Goal: Check status: Check status

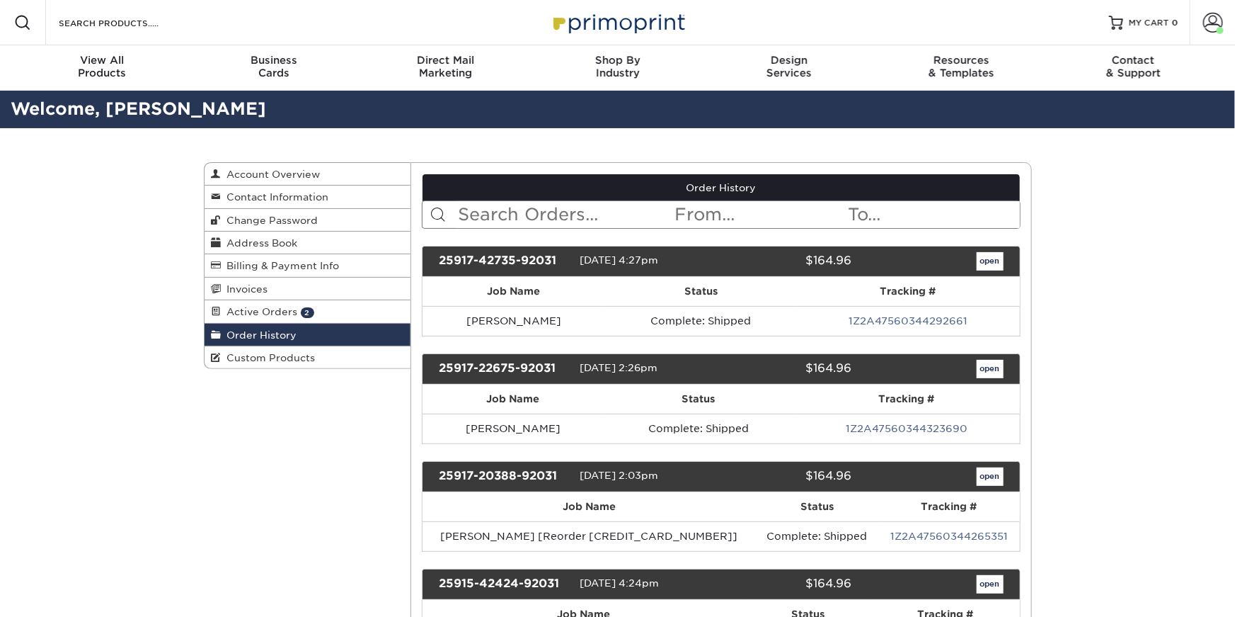
click at [516, 207] on input "text" at bounding box center [565, 214] width 217 height 27
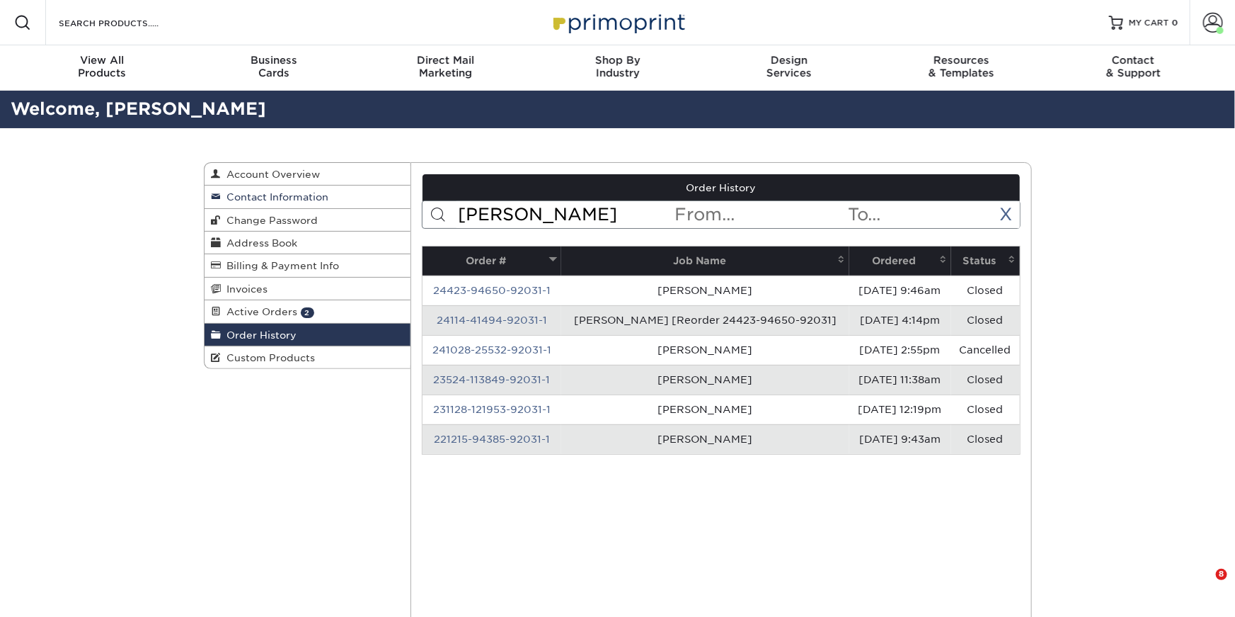
drag, startPoint x: 534, startPoint y: 219, endPoint x: 371, endPoint y: 204, distance: 163.5
click at [371, 162] on div "Order History Account Overview Contact Information Change Password Address Book…" at bounding box center [618, 162] width 828 height 0
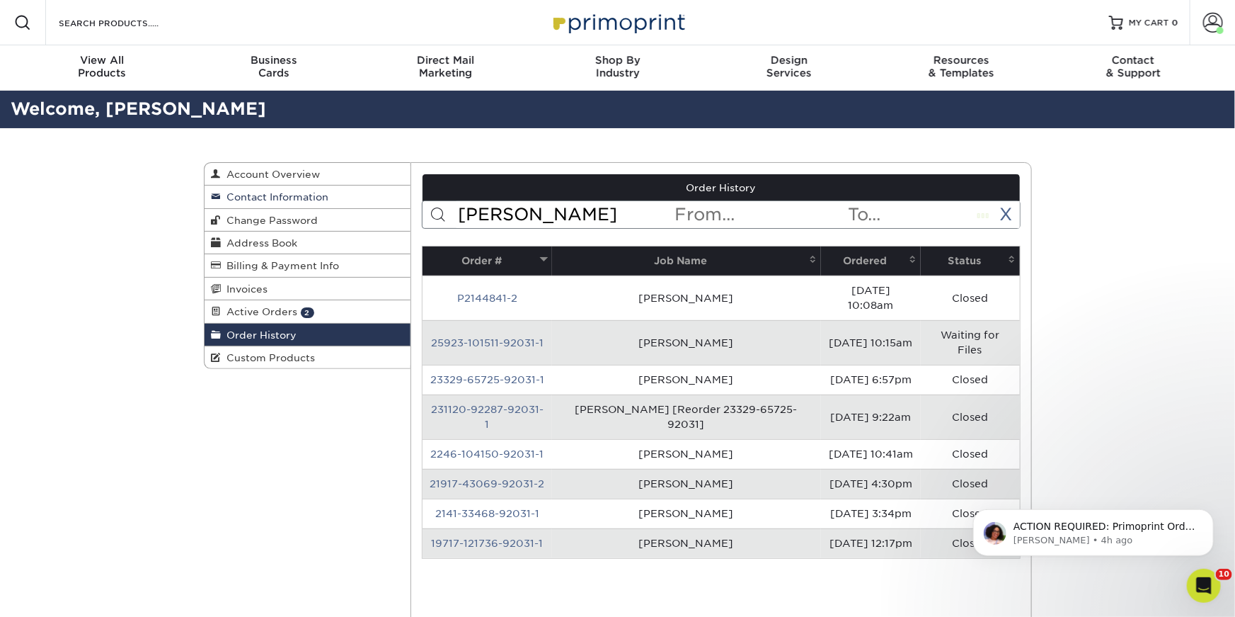
type input "marty sintic"
click at [459, 403] on link "231120-92287-92031-1" at bounding box center [487, 416] width 113 height 26
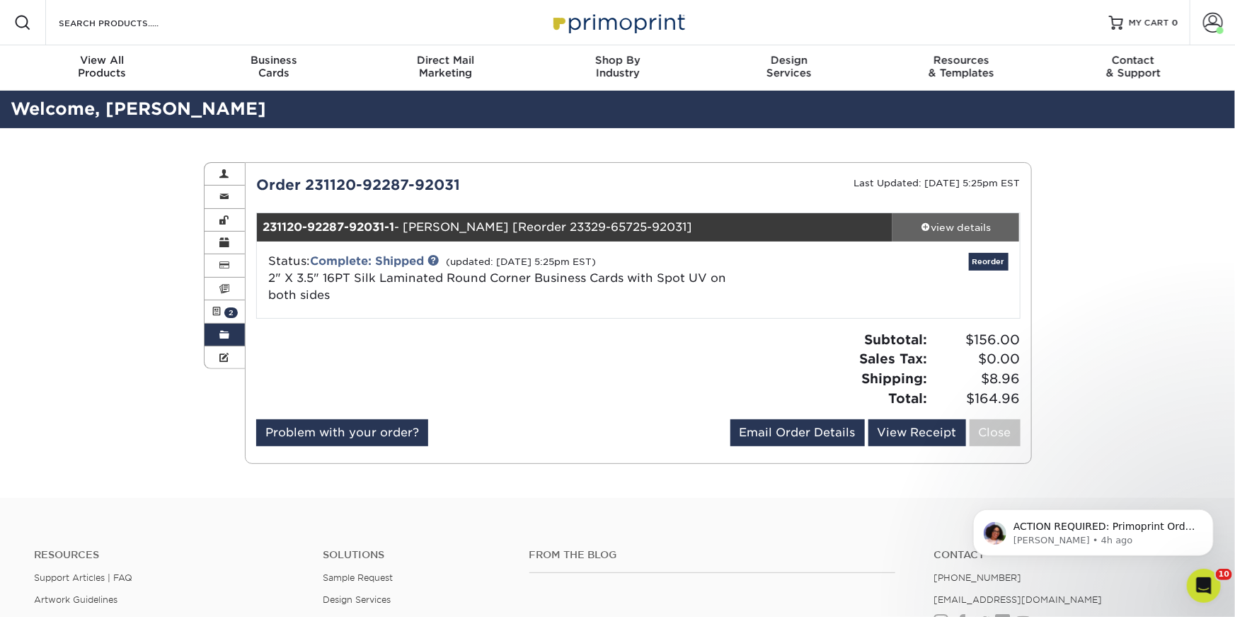
click at [967, 225] on div "view details" at bounding box center [956, 227] width 127 height 14
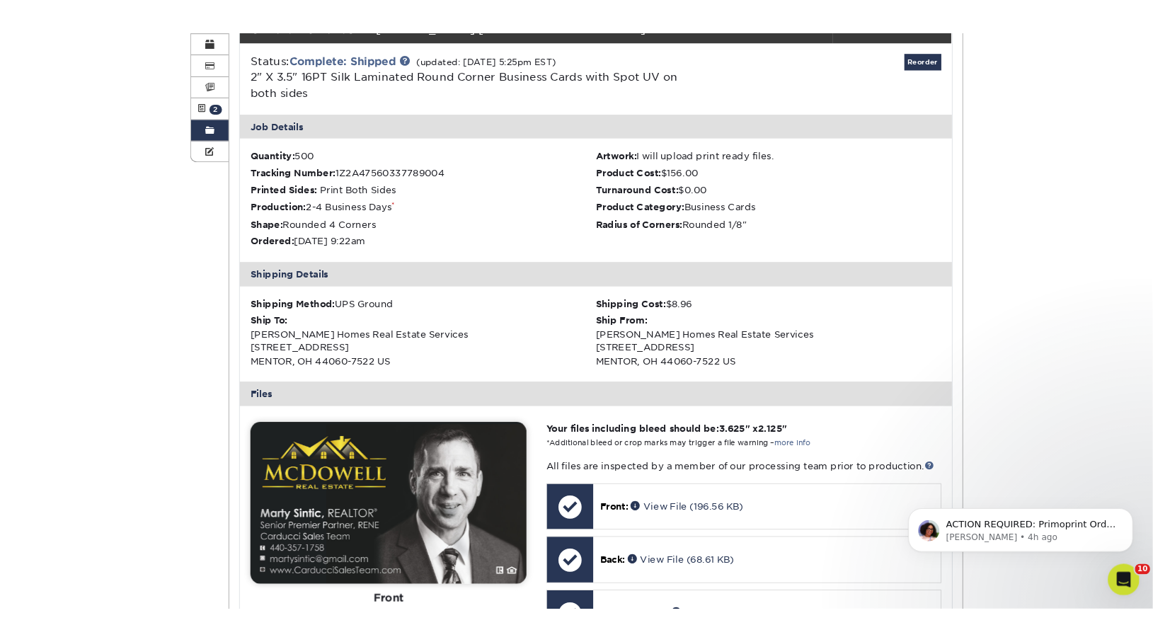
scroll to position [483, 0]
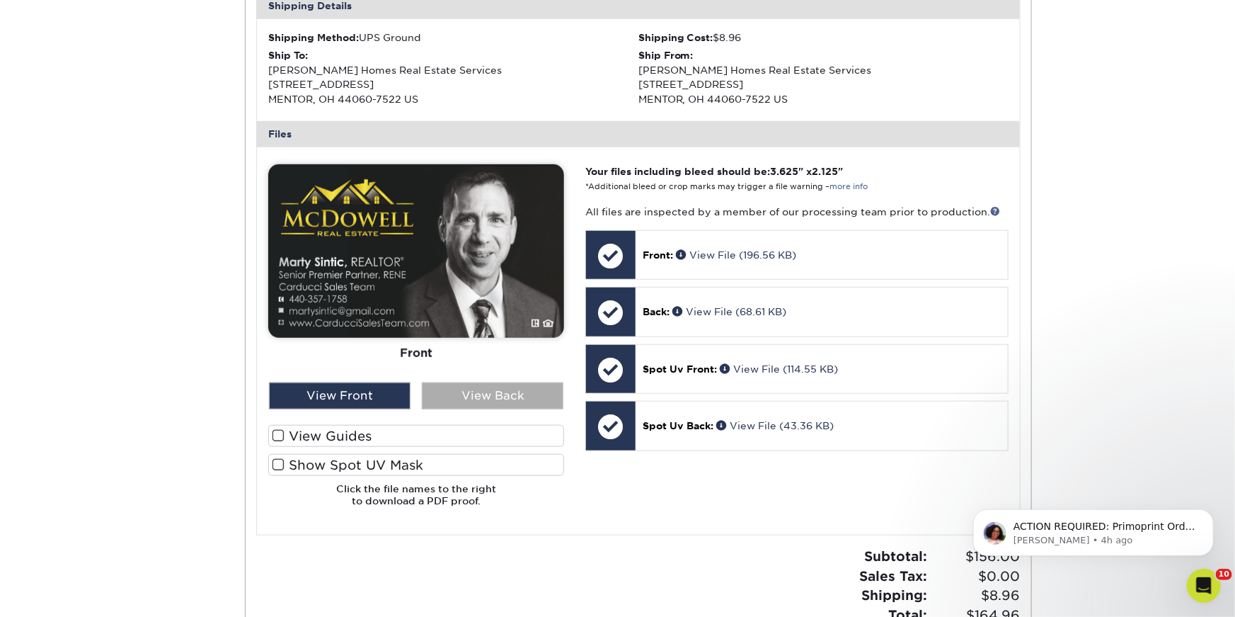
click at [503, 407] on div "View Back" at bounding box center [493, 395] width 142 height 27
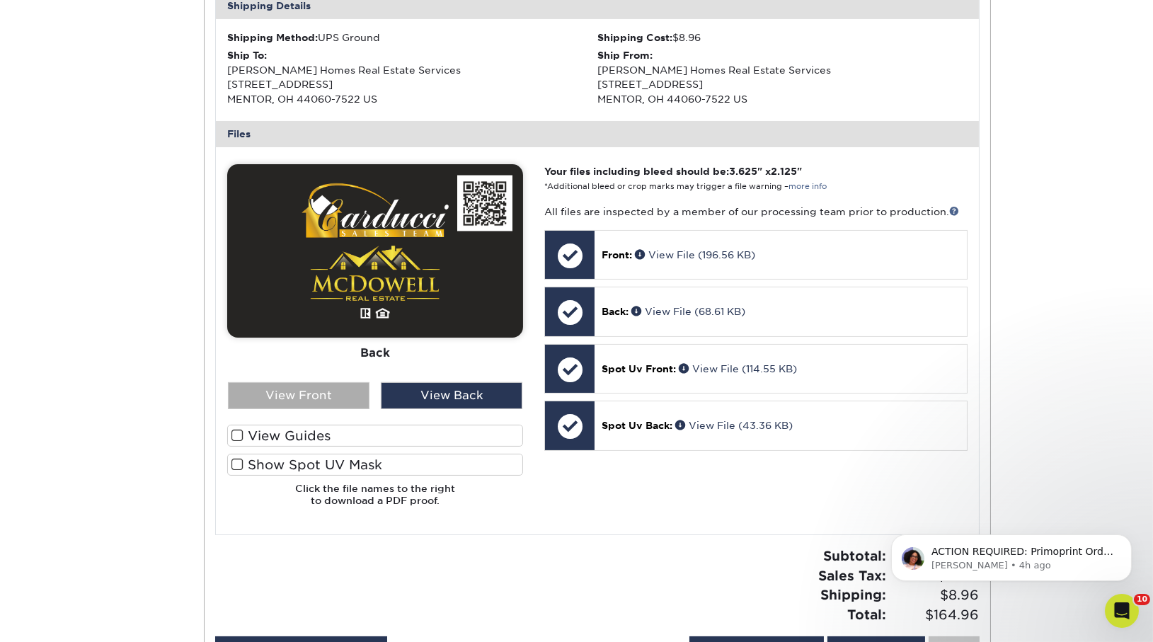
click at [304, 402] on div "View Front" at bounding box center [299, 395] width 142 height 27
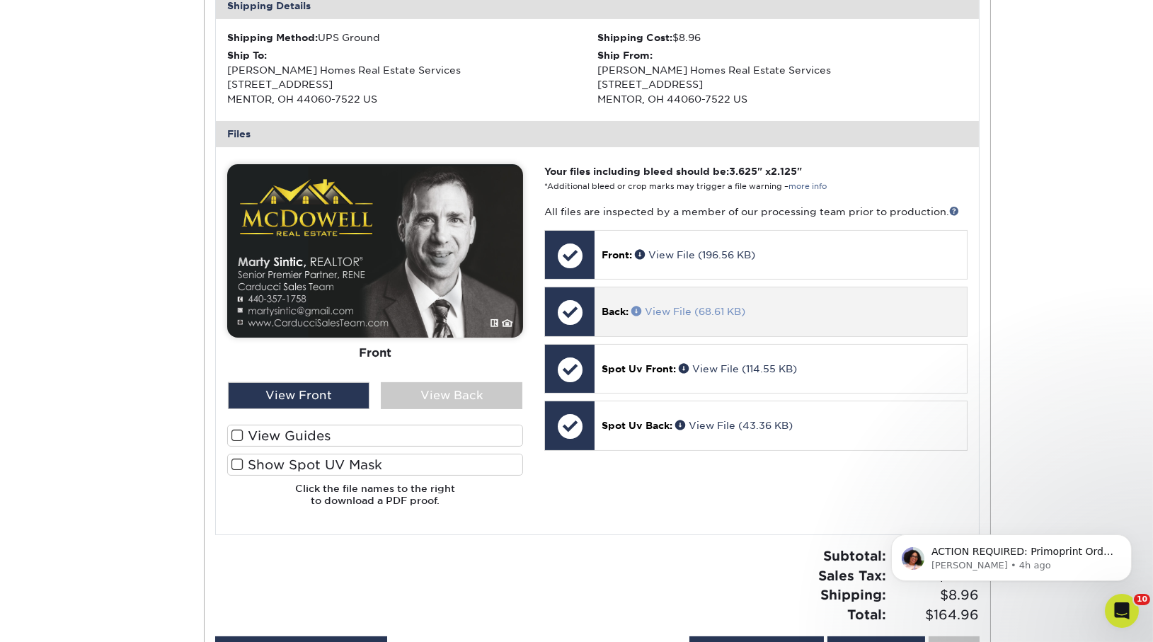
click at [713, 314] on link "View File (68.61 KB)" at bounding box center [688, 311] width 114 height 11
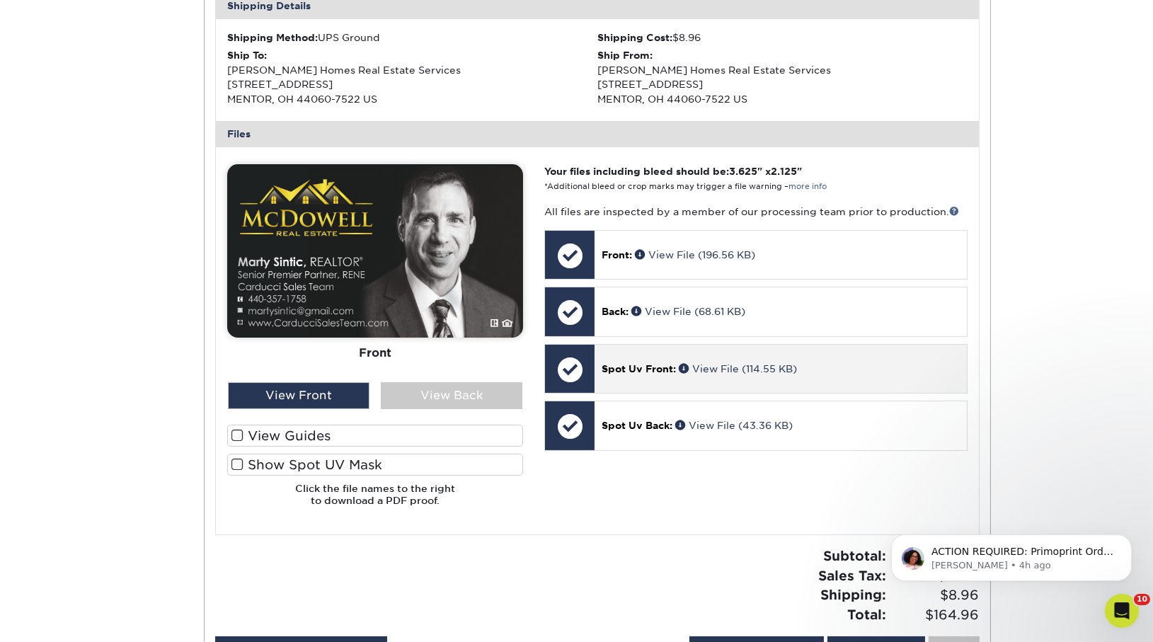
click at [699, 374] on p "Spot Uv Front: View File (114.55 KB)" at bounding box center [780, 369] width 357 height 14
click at [714, 367] on link "View File (114.55 KB)" at bounding box center [738, 368] width 118 height 11
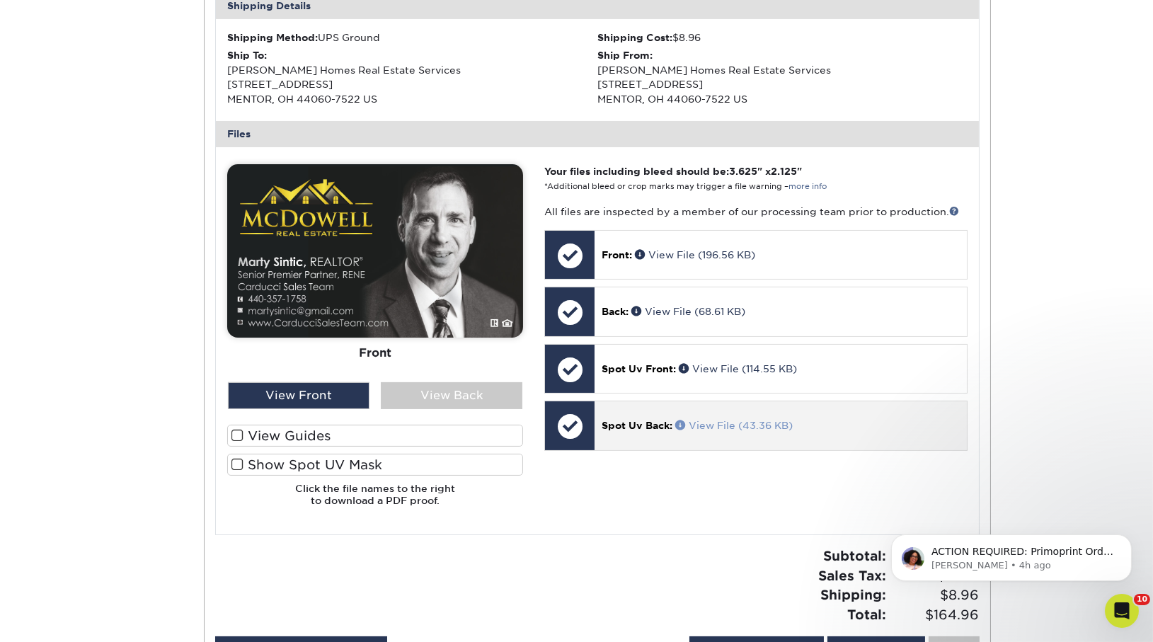
click at [707, 425] on link "View File (43.36 KB)" at bounding box center [733, 425] width 117 height 11
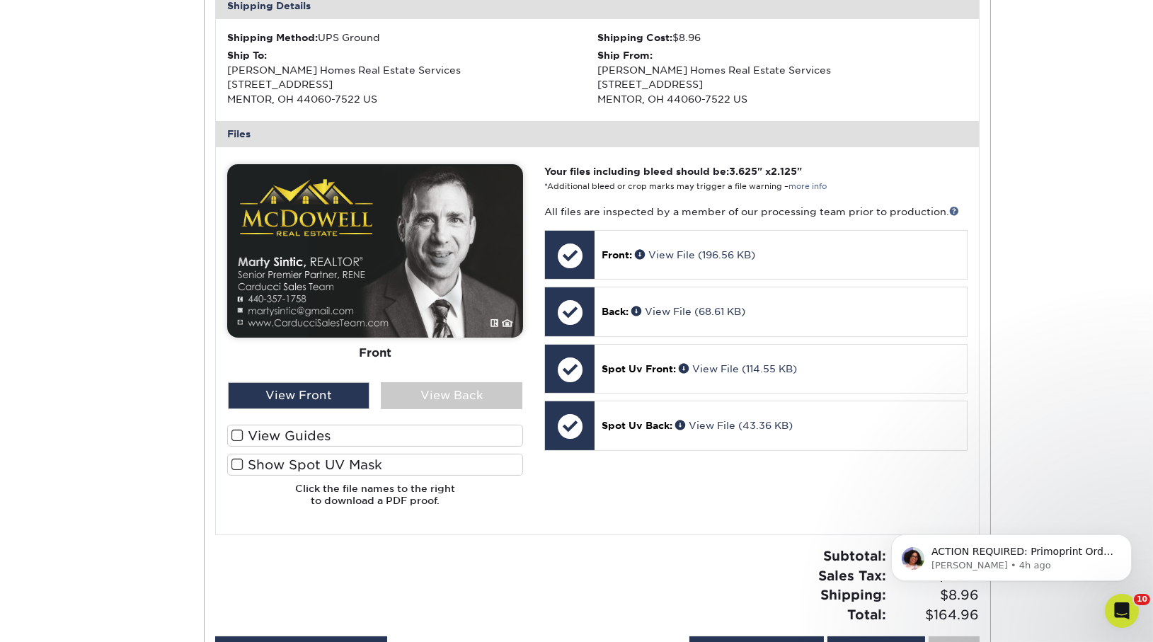
scroll to position [0, 0]
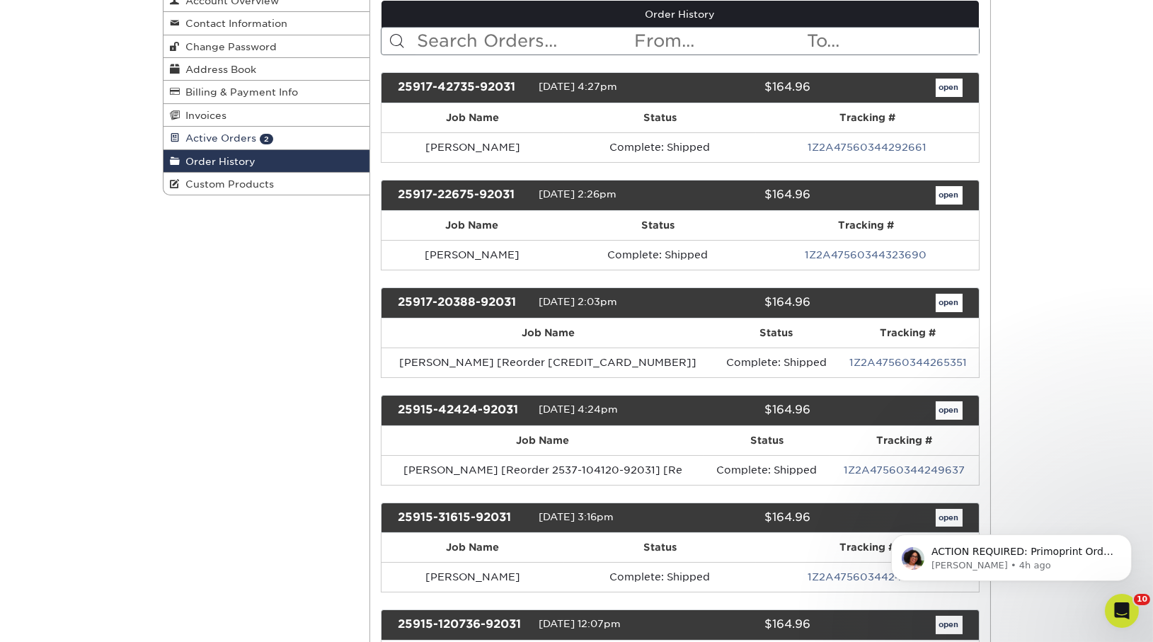
click at [250, 137] on span "Active Orders" at bounding box center [218, 137] width 76 height 11
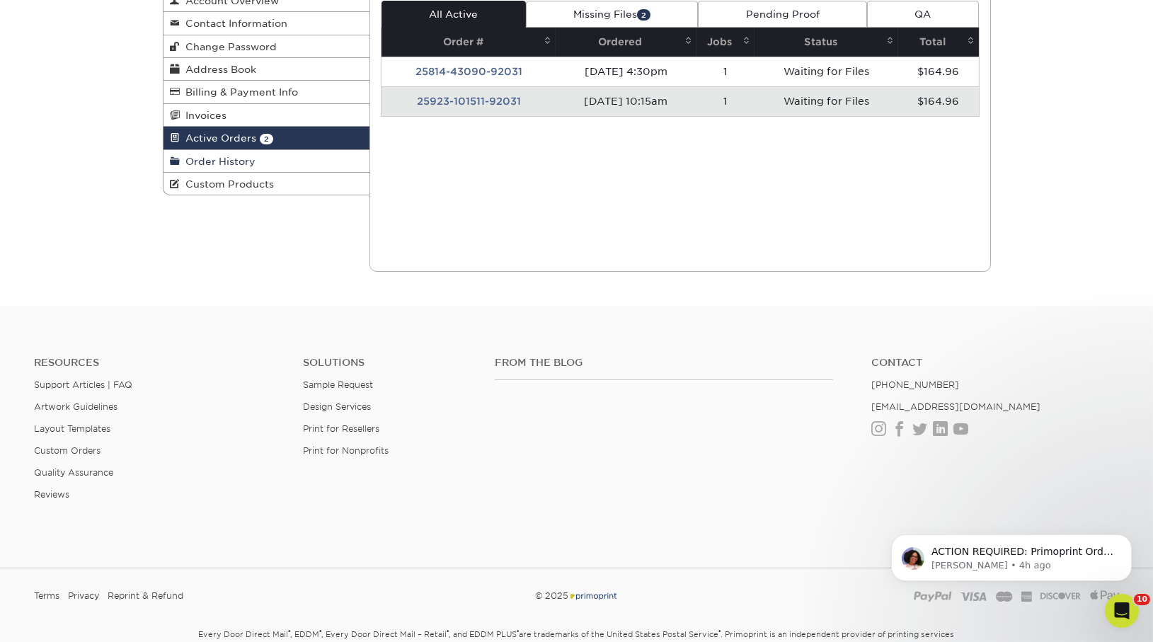
click at [223, 157] on span "Order History" at bounding box center [218, 161] width 76 height 11
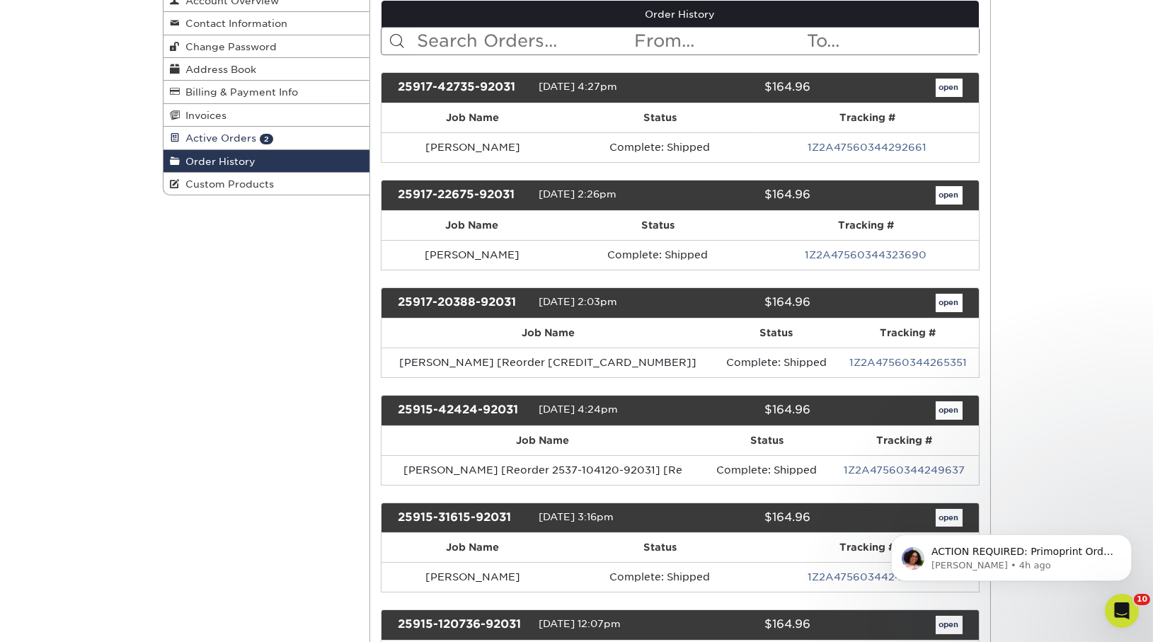
click at [234, 137] on span "Active Orders" at bounding box center [218, 137] width 76 height 11
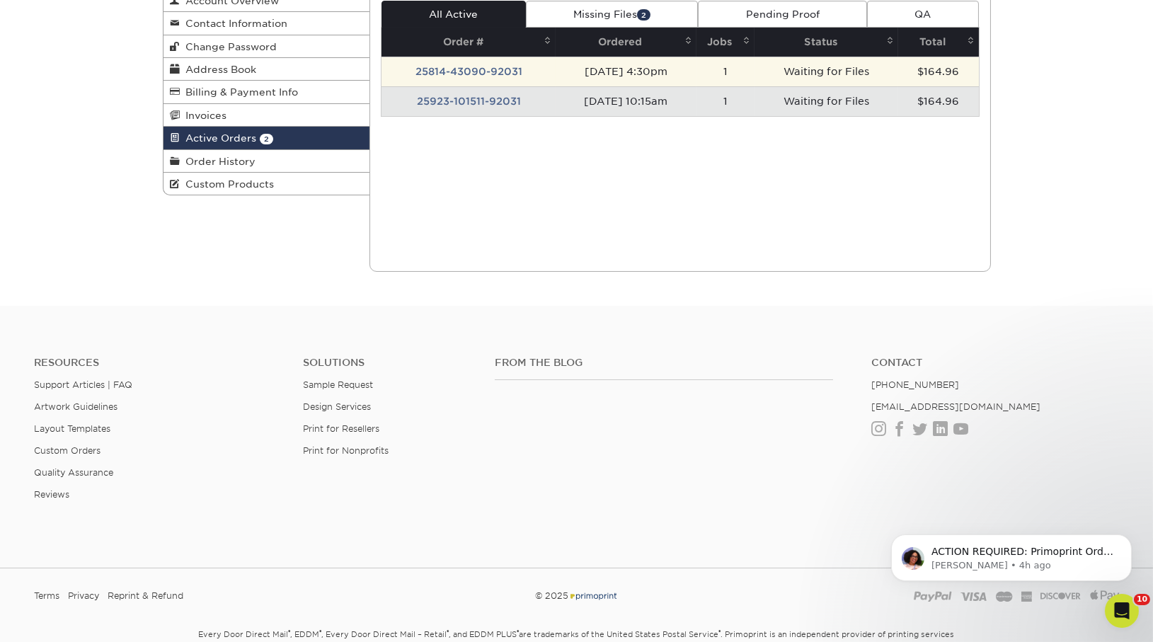
click at [504, 72] on td "25814-43090-92031" at bounding box center [469, 72] width 174 height 30
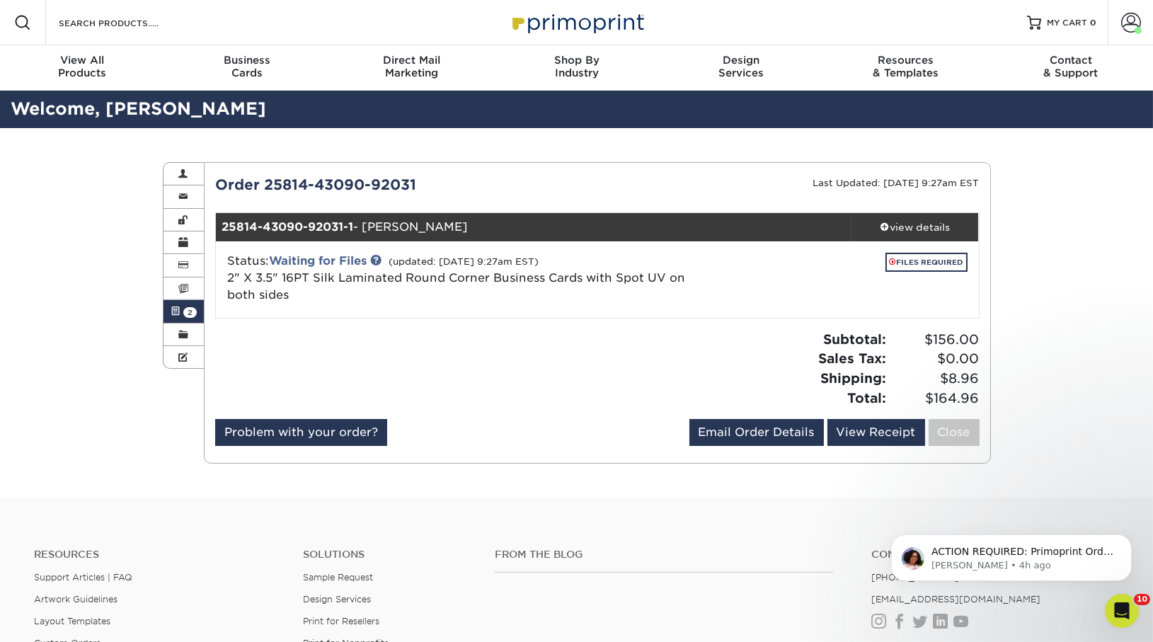
click at [176, 315] on span at bounding box center [176, 311] width 10 height 11
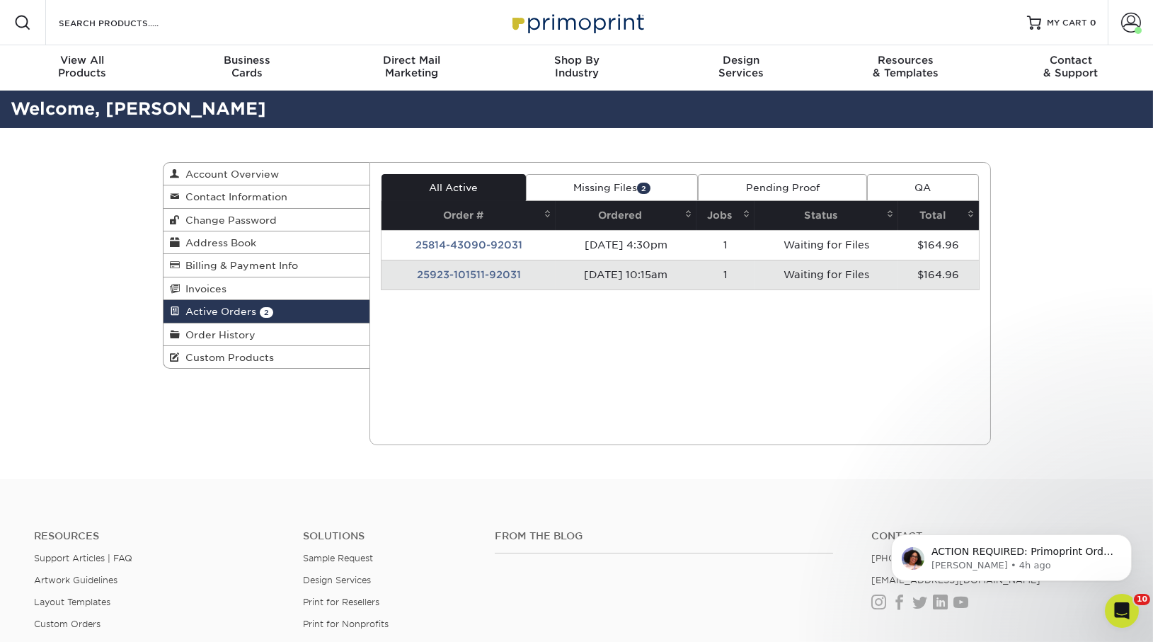
click at [478, 271] on td "25923-101511-92031" at bounding box center [469, 275] width 174 height 30
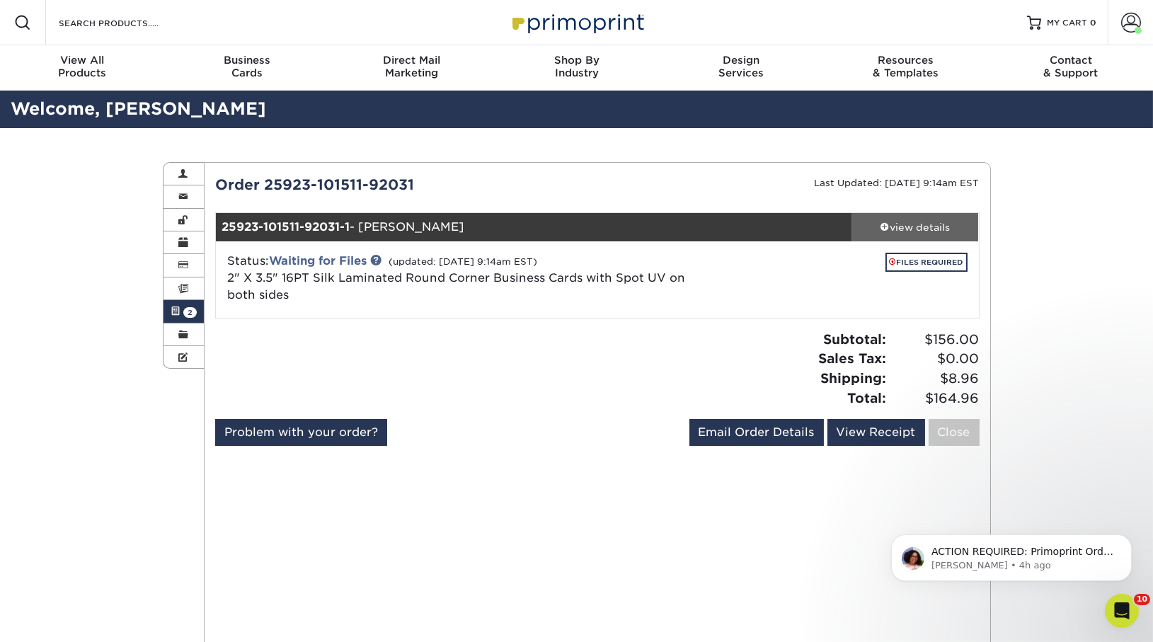
click at [940, 231] on div "view details" at bounding box center [915, 227] width 127 height 14
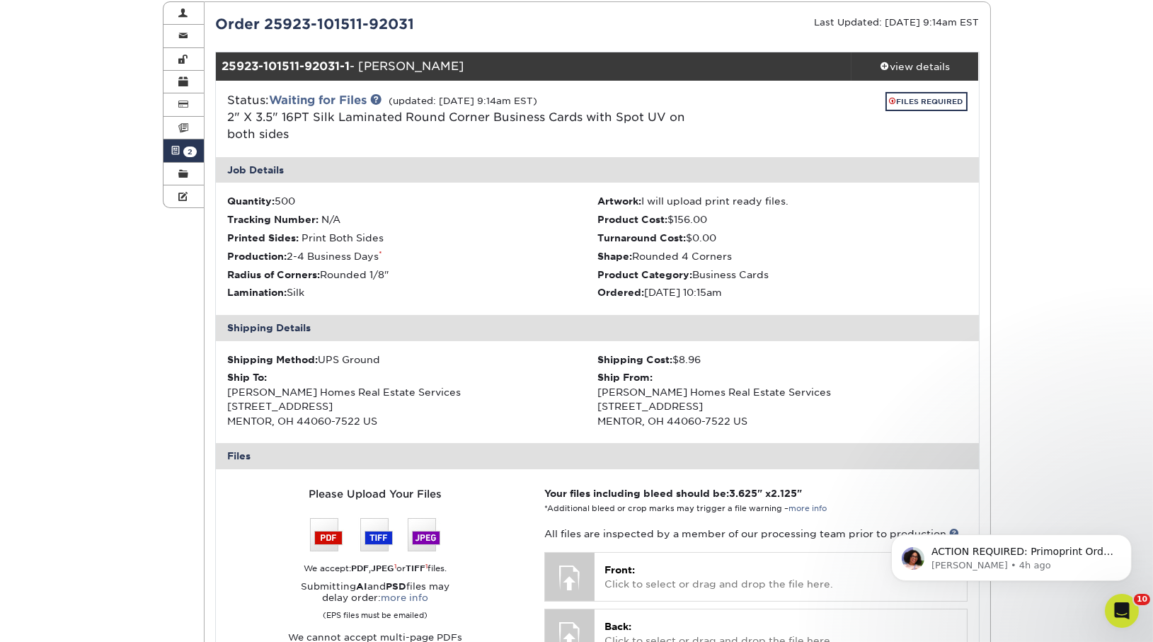
scroll to position [483, 0]
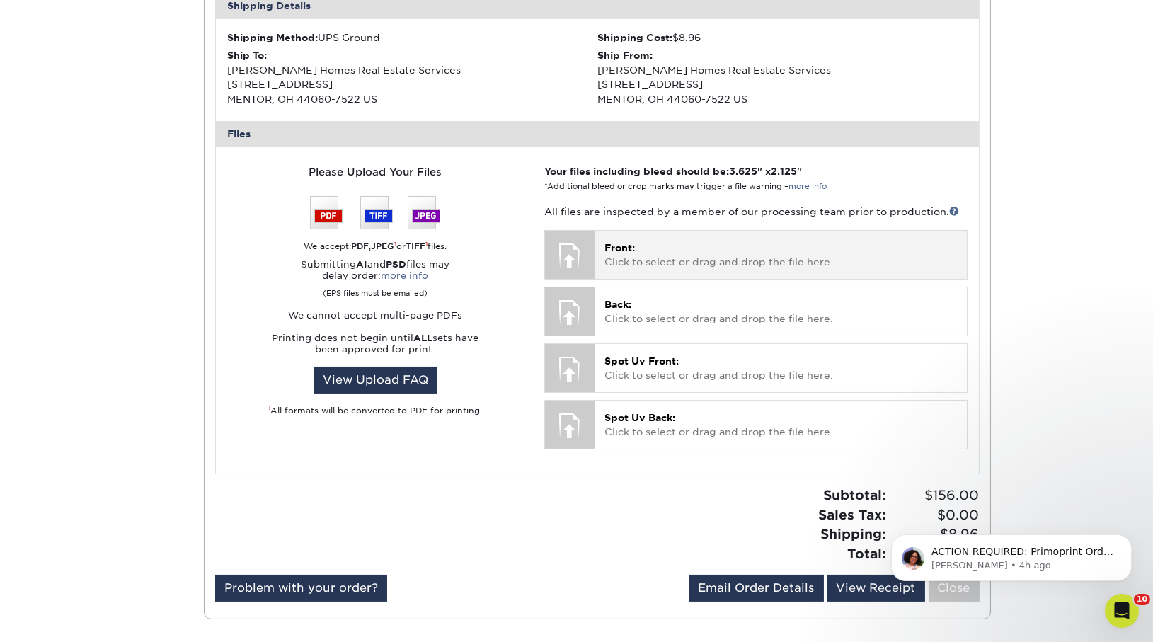
click at [642, 254] on p "Front: Click to select or drag and drop the file here." at bounding box center [780, 255] width 352 height 29
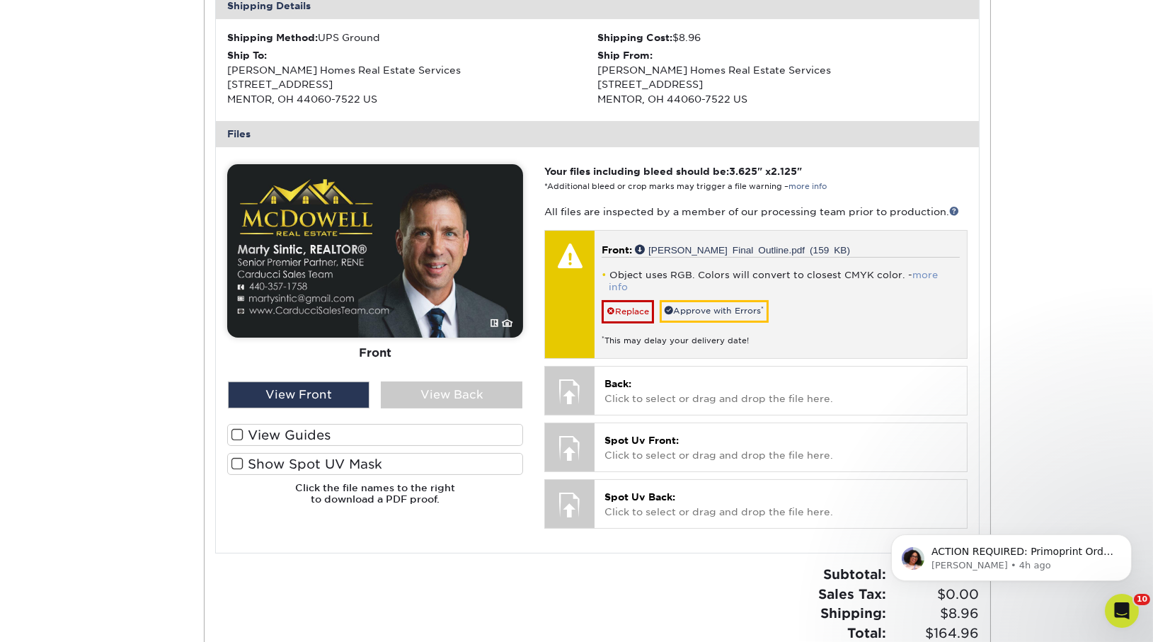
click at [922, 275] on link "more info" at bounding box center [773, 281] width 329 height 23
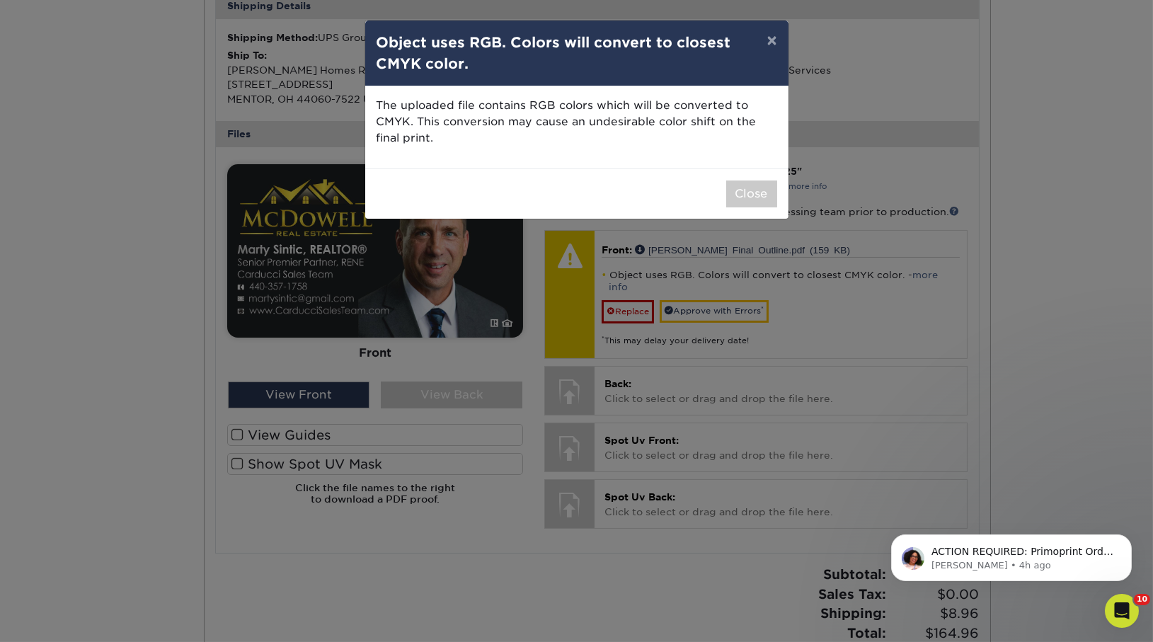
click at [907, 155] on div "× Object uses RGB. Colors will convert to closest CMYK color. The uploaded file…" at bounding box center [576, 321] width 1153 height 642
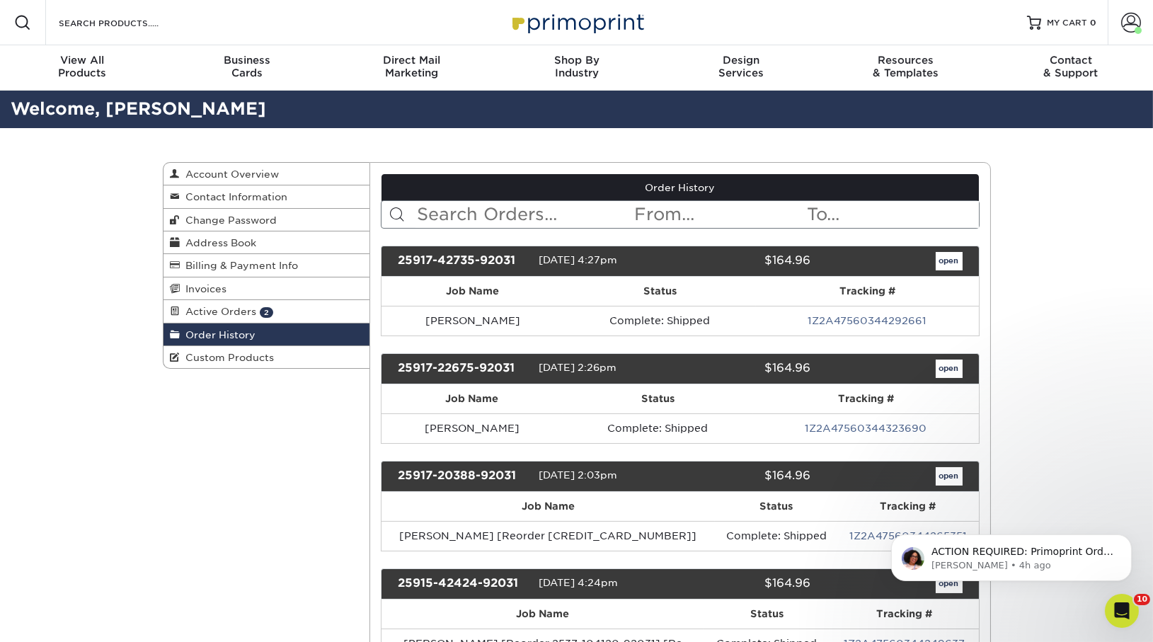
click at [236, 315] on span "Active Orders" at bounding box center [218, 311] width 76 height 11
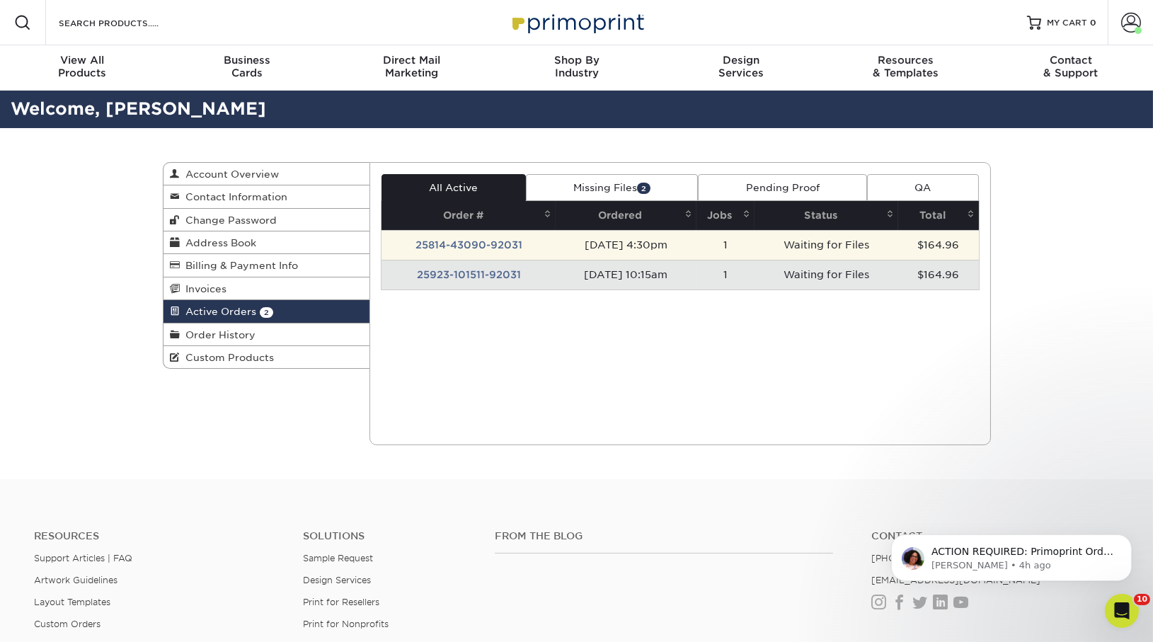
click at [459, 239] on td "25814-43090-92031" at bounding box center [469, 245] width 174 height 30
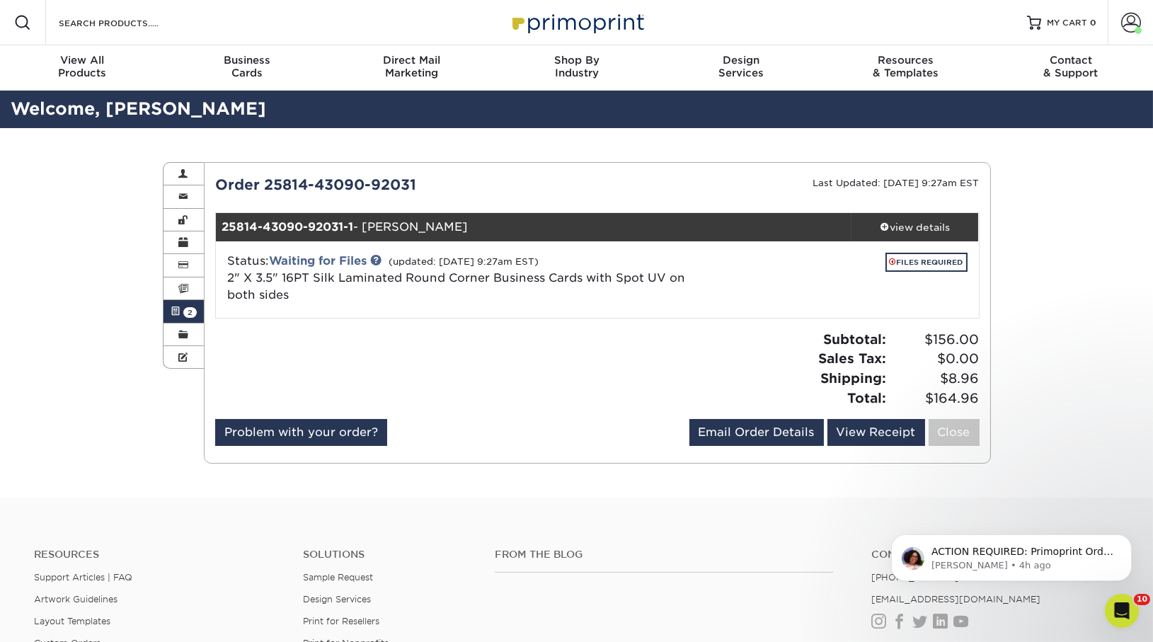
click at [183, 306] on link "Active Orders 2" at bounding box center [184, 311] width 41 height 23
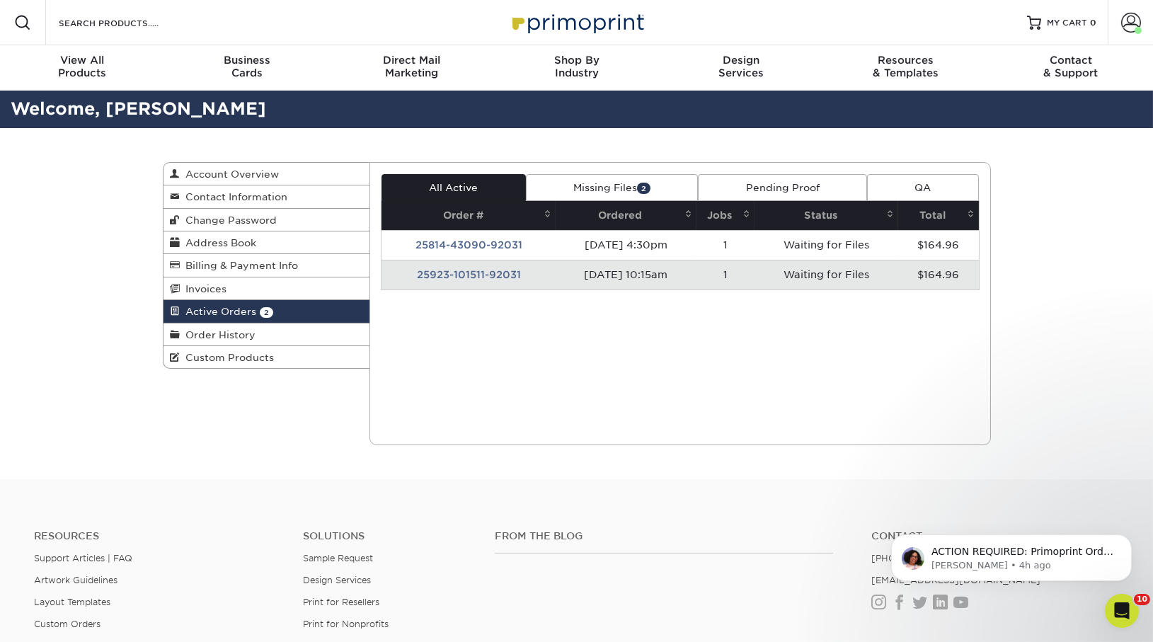
click at [434, 275] on td "25923-101511-92031" at bounding box center [469, 275] width 174 height 30
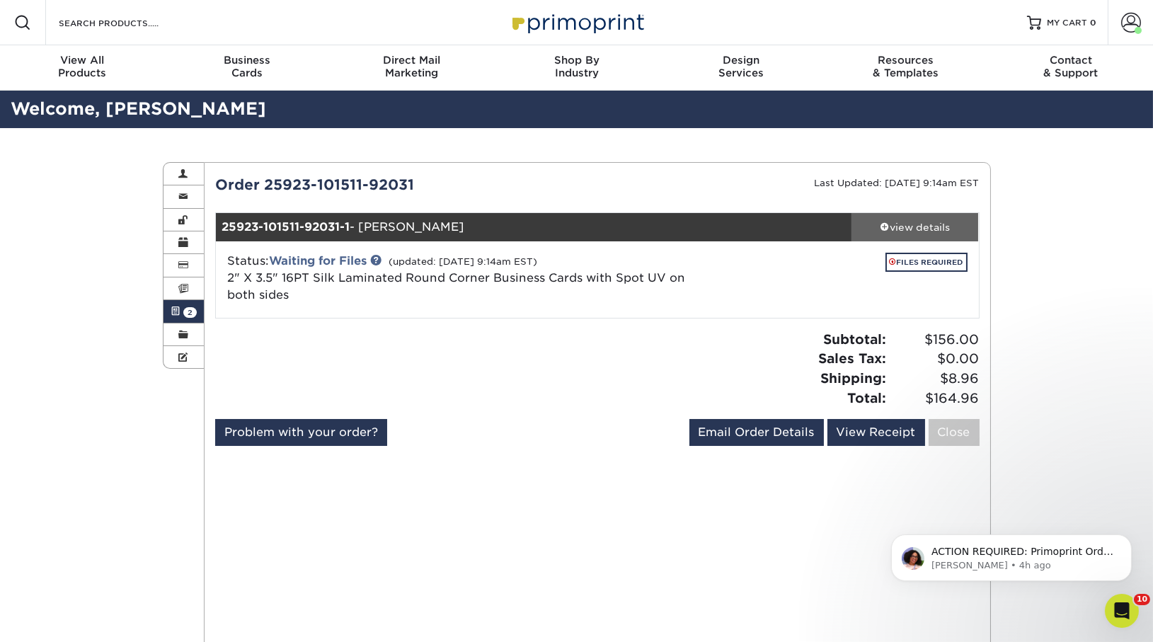
click at [907, 229] on div "view details" at bounding box center [915, 227] width 127 height 14
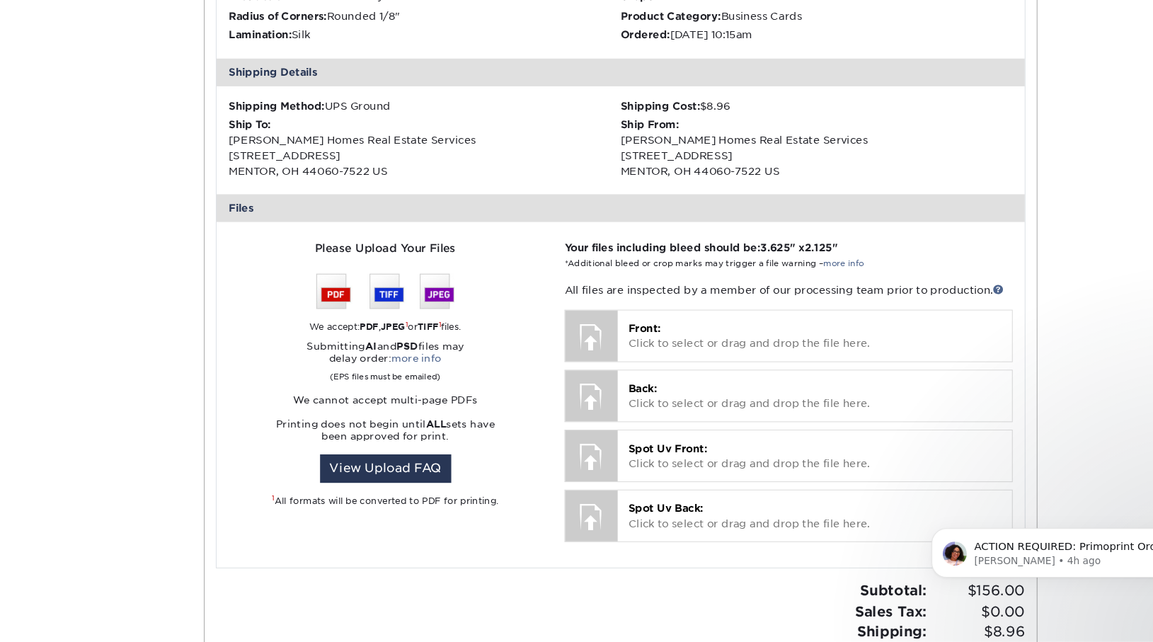
scroll to position [384, 0]
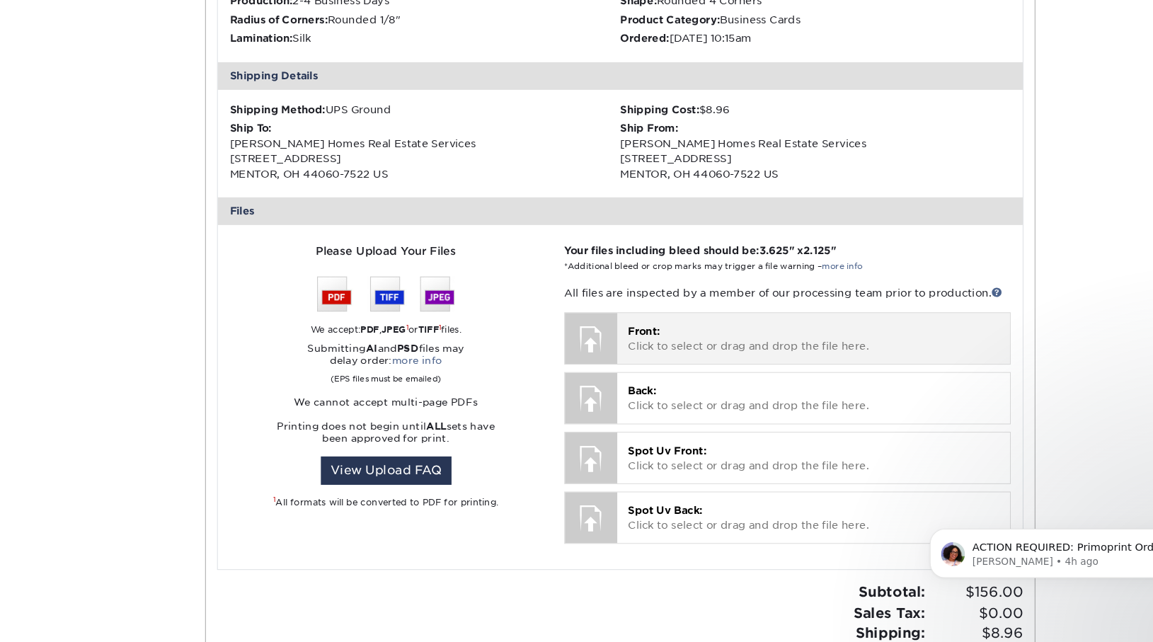
click at [654, 350] on p "Front: Click to select or drag and drop the file here." at bounding box center [780, 354] width 352 height 29
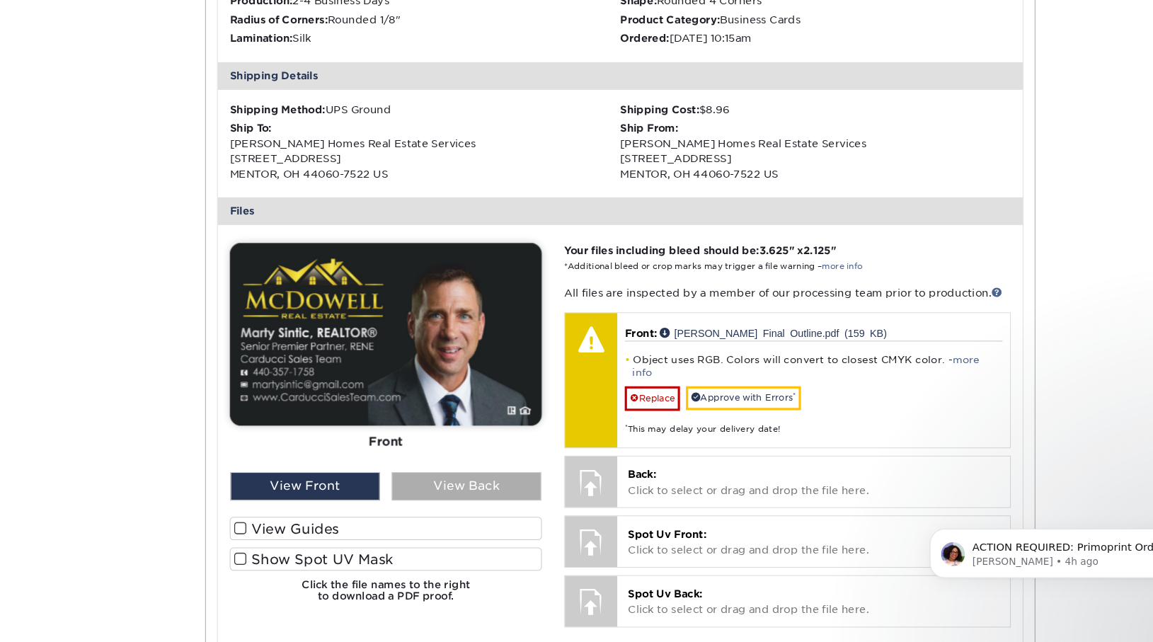
click at [396, 498] on div "View Back" at bounding box center [452, 494] width 142 height 27
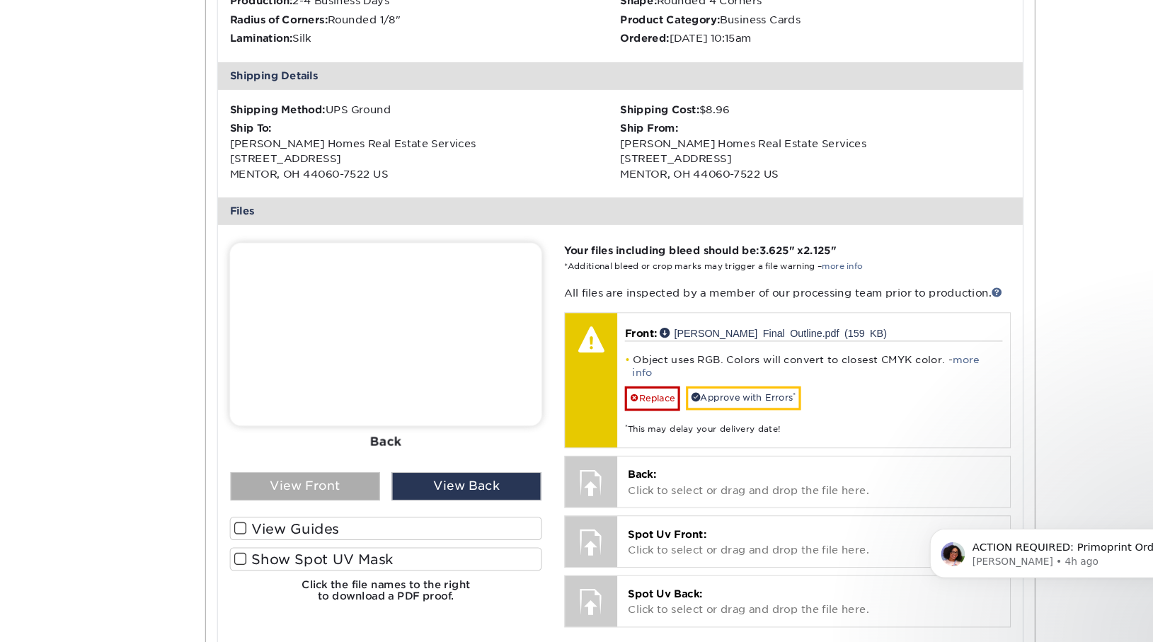
click at [328, 491] on div "View Front" at bounding box center [299, 494] width 142 height 27
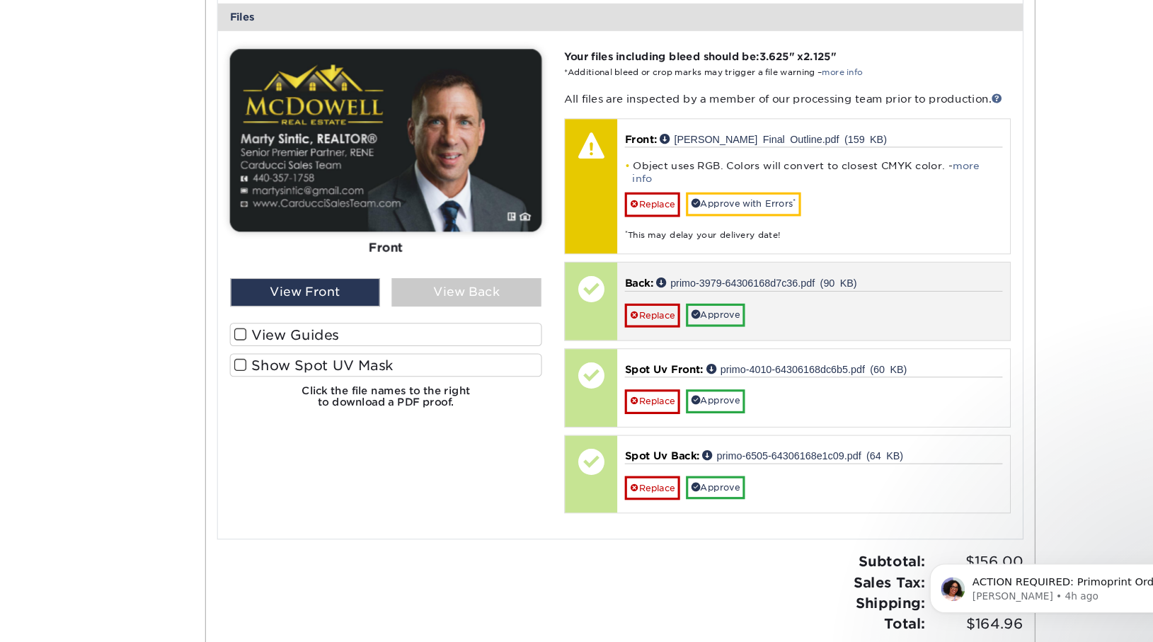
scroll to position [595, 0]
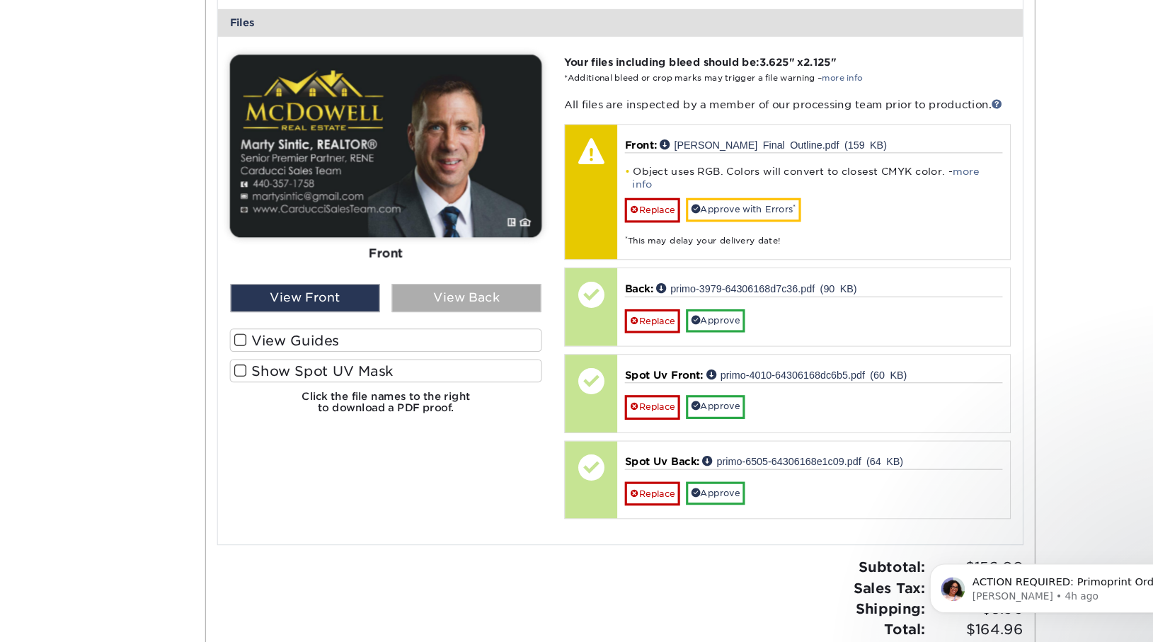
click at [423, 282] on div "View Back" at bounding box center [452, 282] width 142 height 27
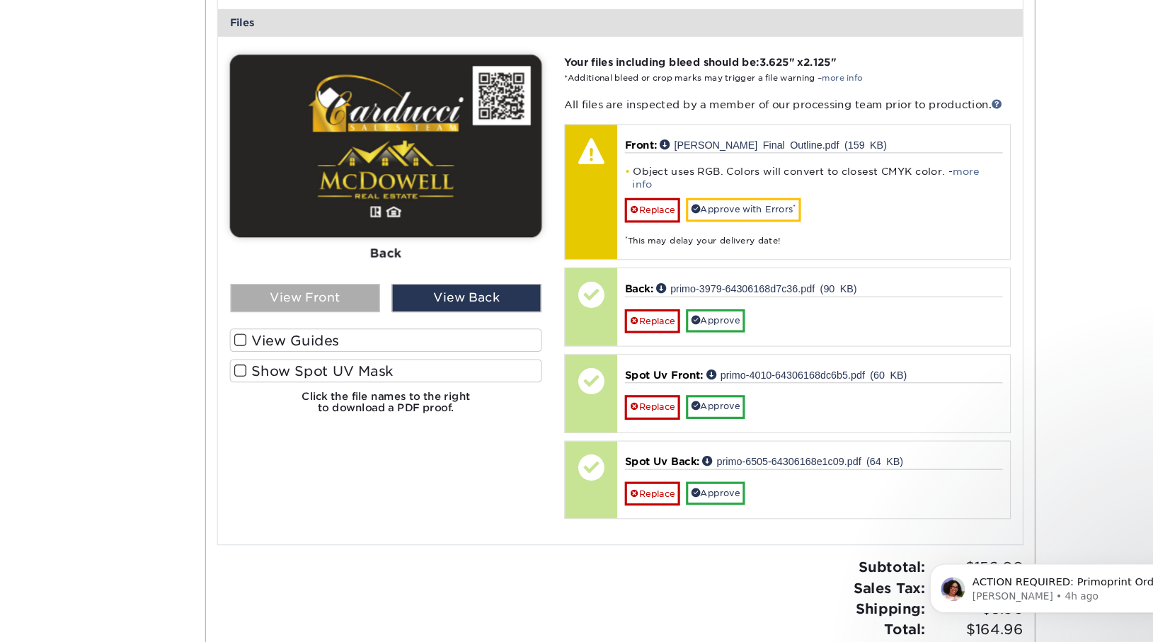
click at [294, 283] on div "View Front" at bounding box center [299, 282] width 142 height 27
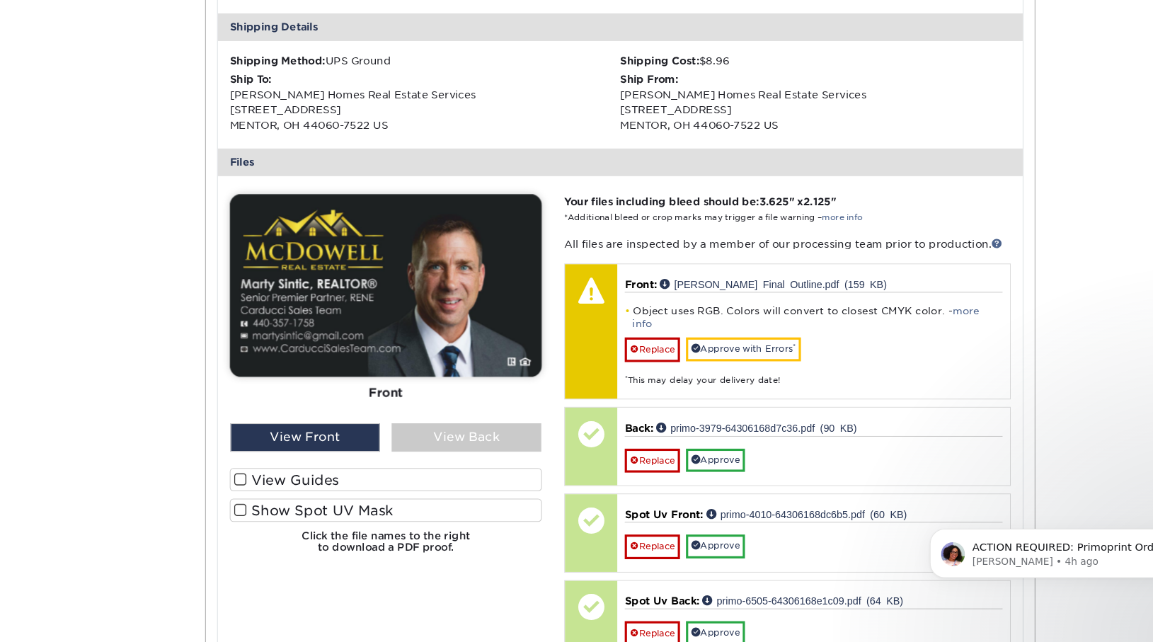
scroll to position [431, 0]
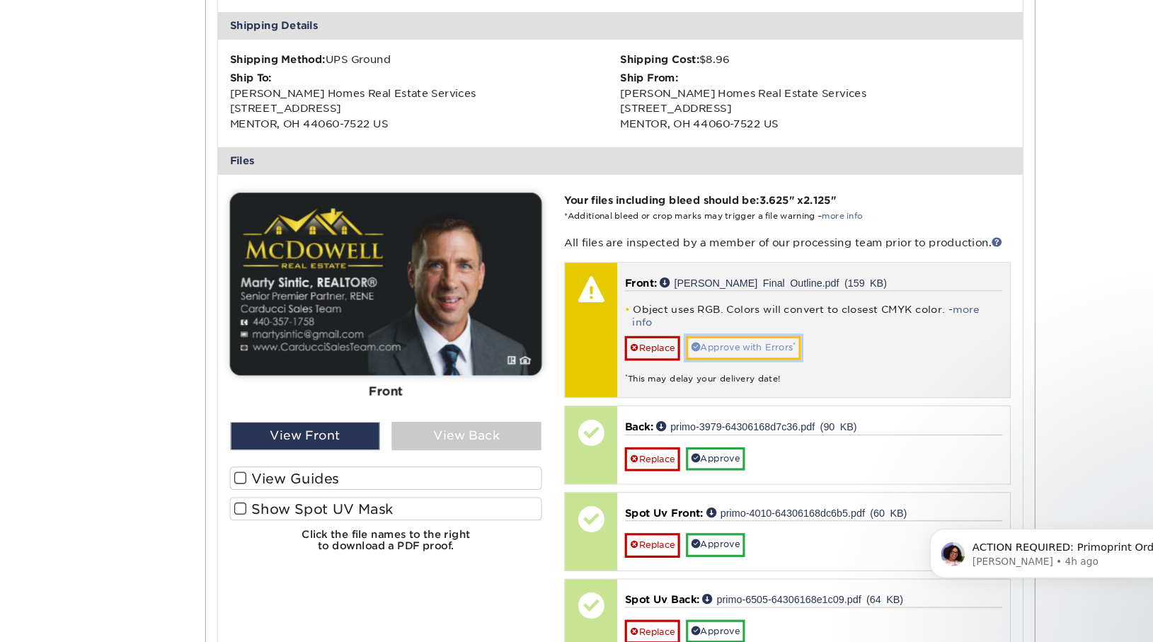
click at [723, 352] on link "Approve with Errors *" at bounding box center [714, 363] width 109 height 22
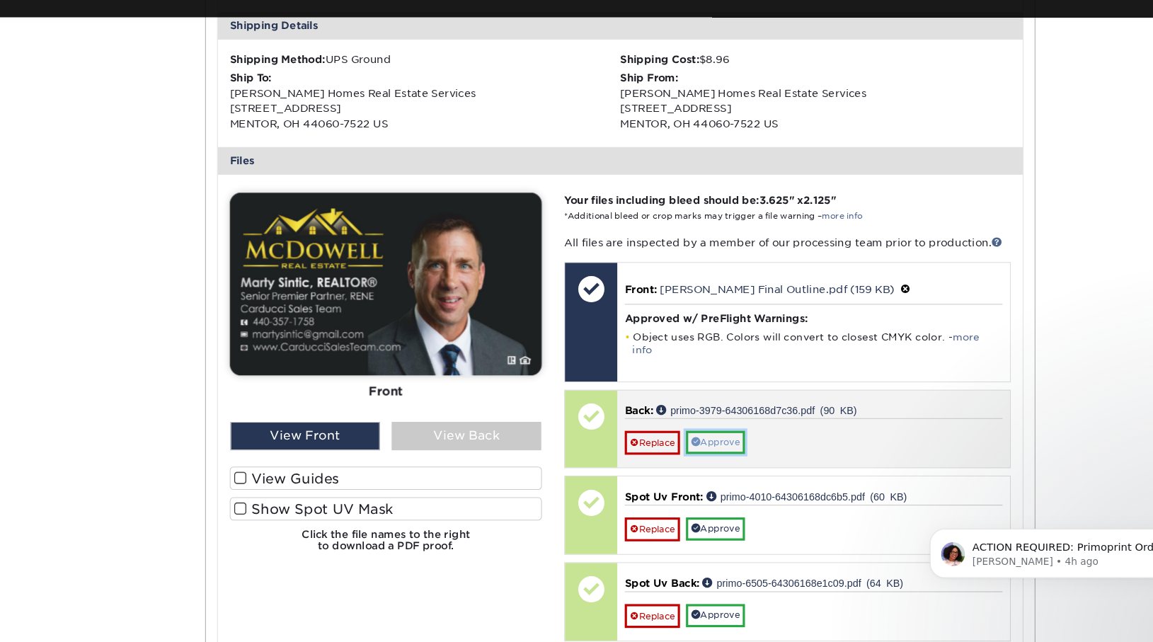
click at [700, 442] on link "Approve" at bounding box center [688, 453] width 56 height 22
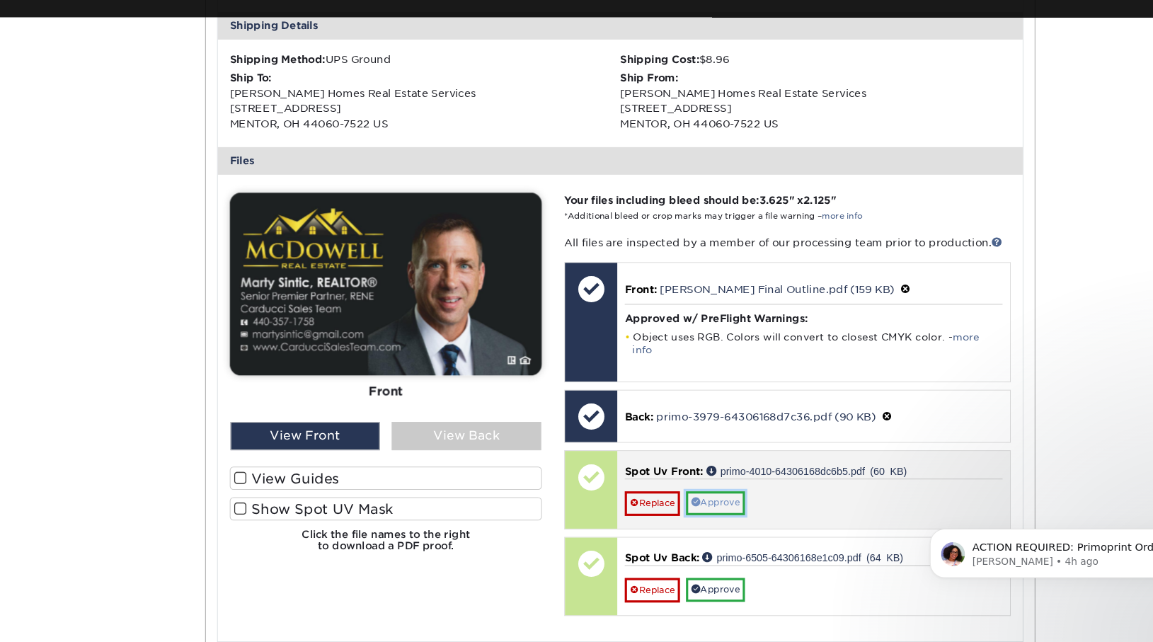
click at [699, 499] on link "Approve" at bounding box center [688, 510] width 56 height 22
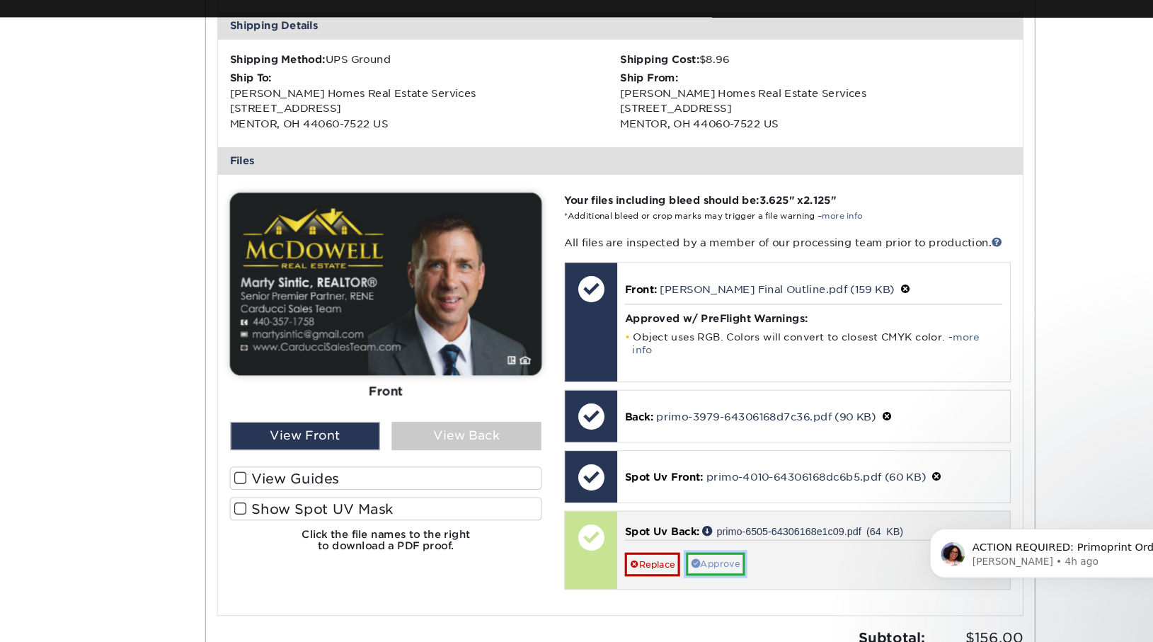
click at [696, 560] on link "Approve" at bounding box center [688, 568] width 56 height 22
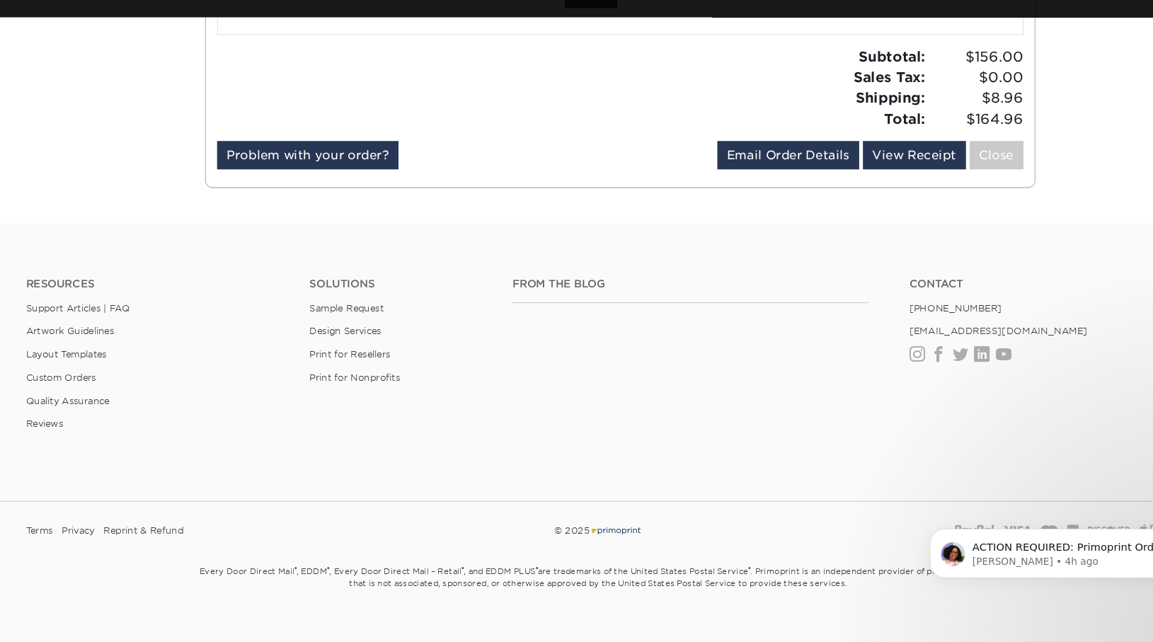
scroll to position [967, 0]
